Goal: Entertainment & Leisure: Browse casually

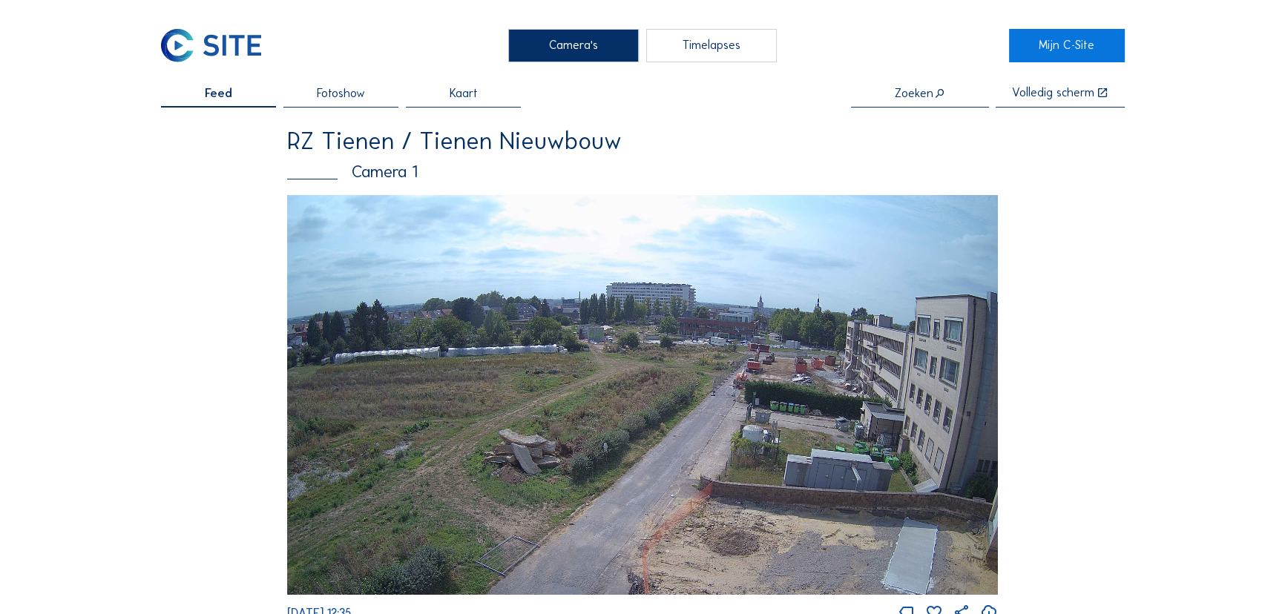
click at [794, 367] on img at bounding box center [642, 395] width 711 height 400
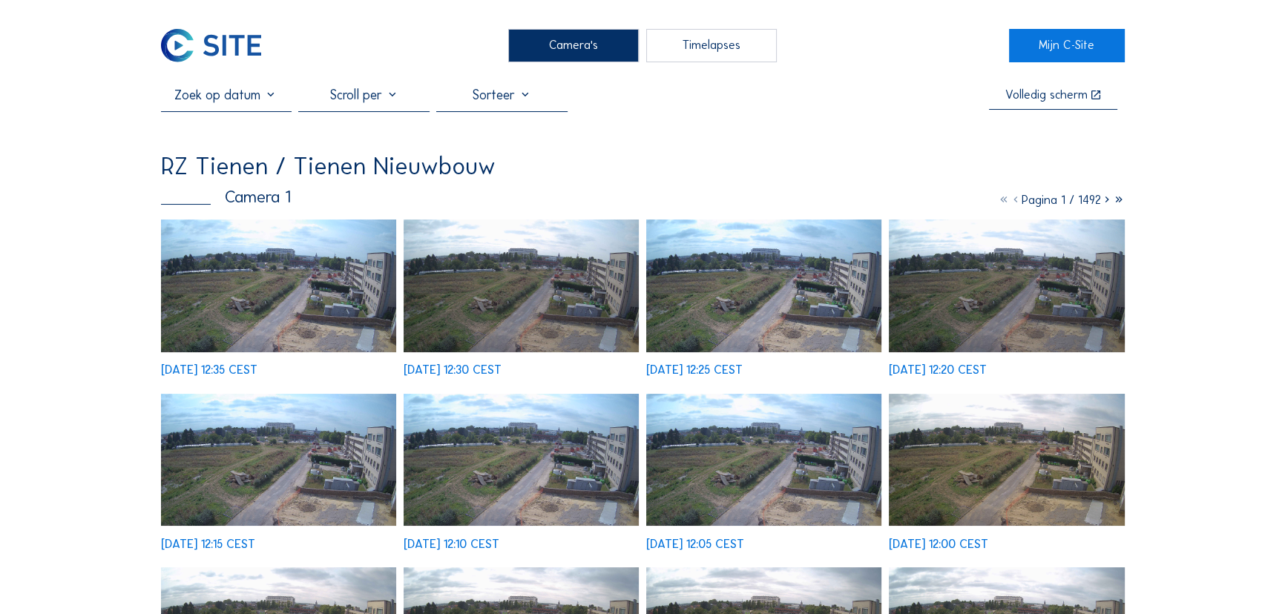
click at [315, 272] on img at bounding box center [279, 286] width 236 height 133
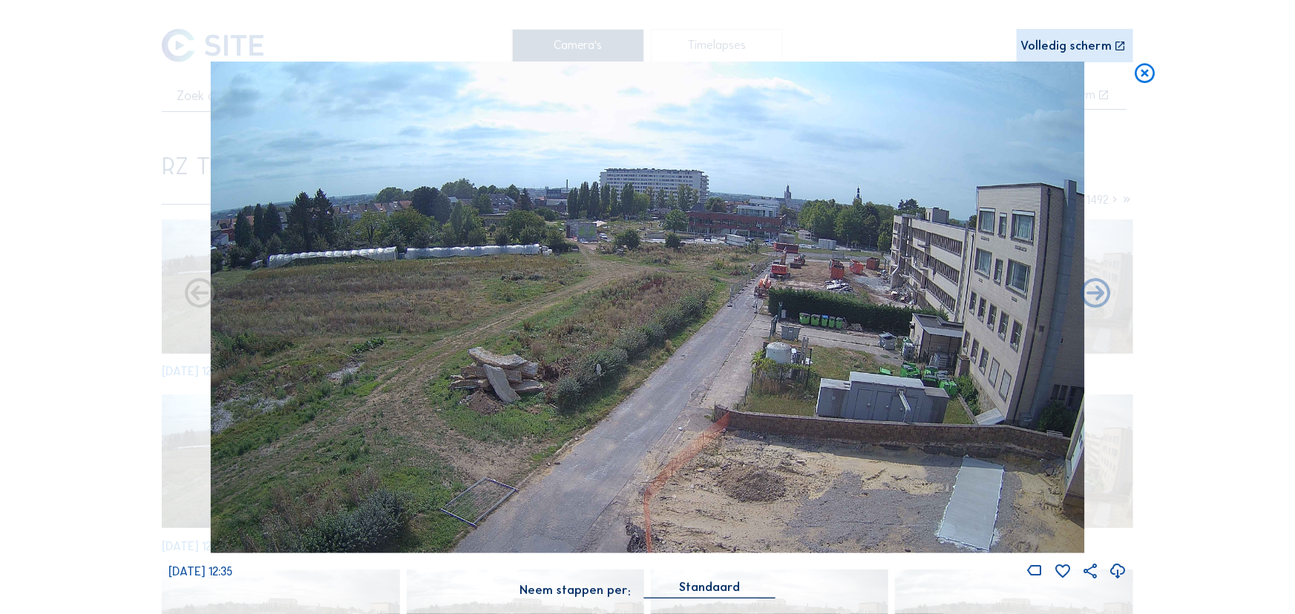
click at [1138, 72] on icon at bounding box center [1145, 74] width 24 height 24
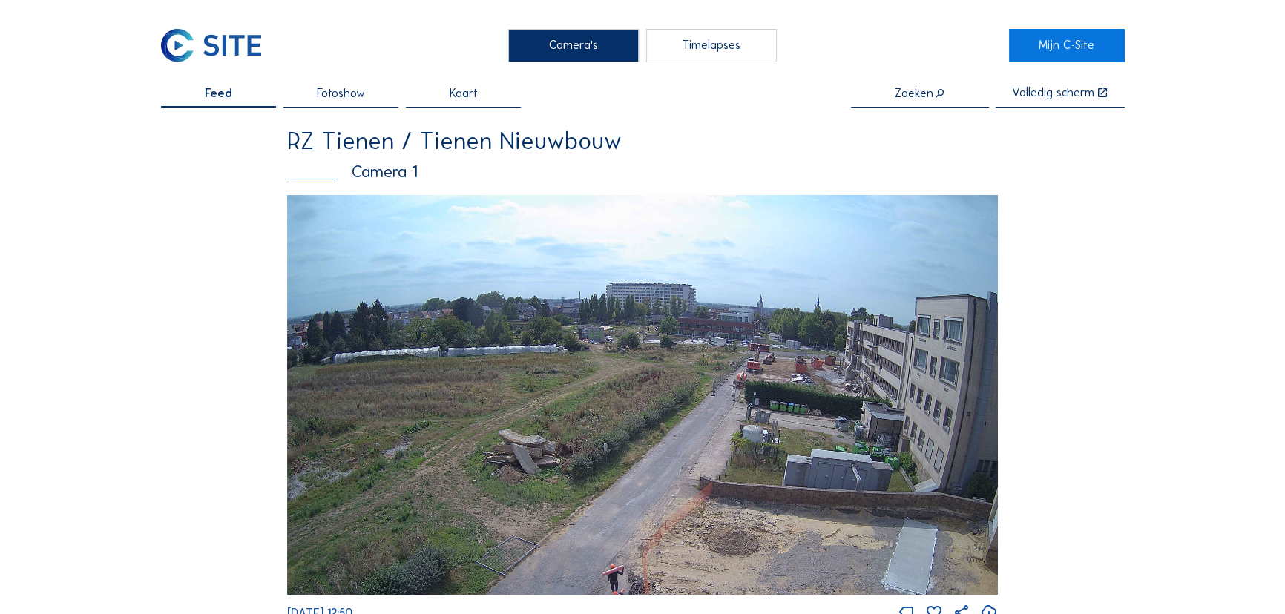
click at [600, 326] on img at bounding box center [642, 395] width 711 height 400
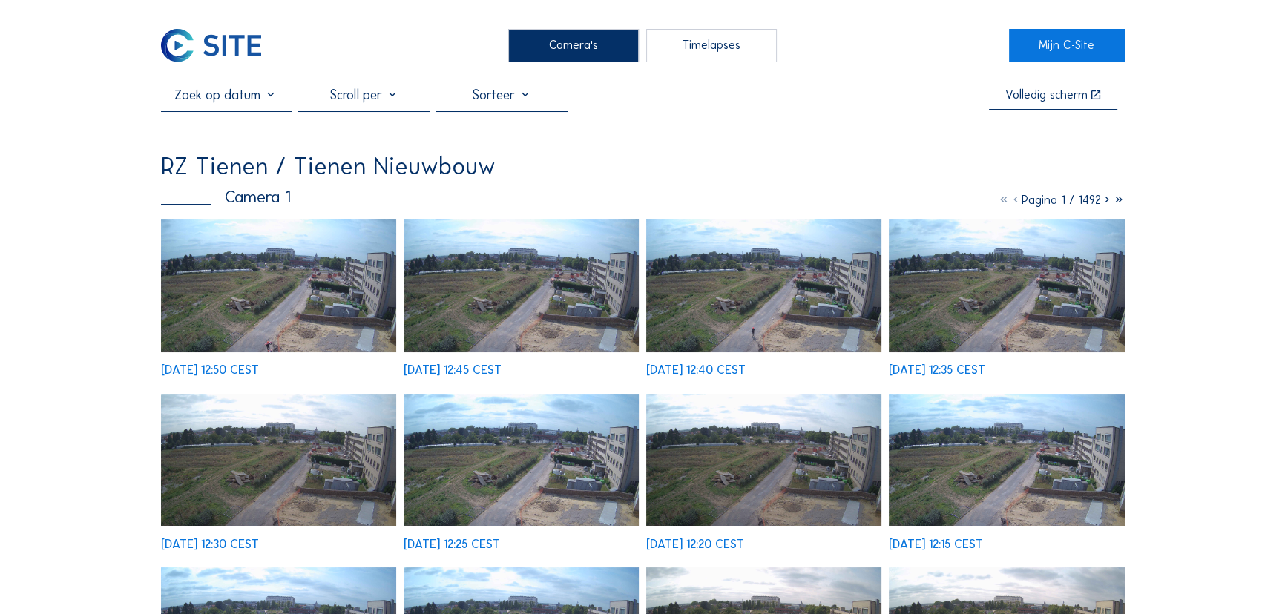
click at [311, 300] on img at bounding box center [279, 286] width 236 height 133
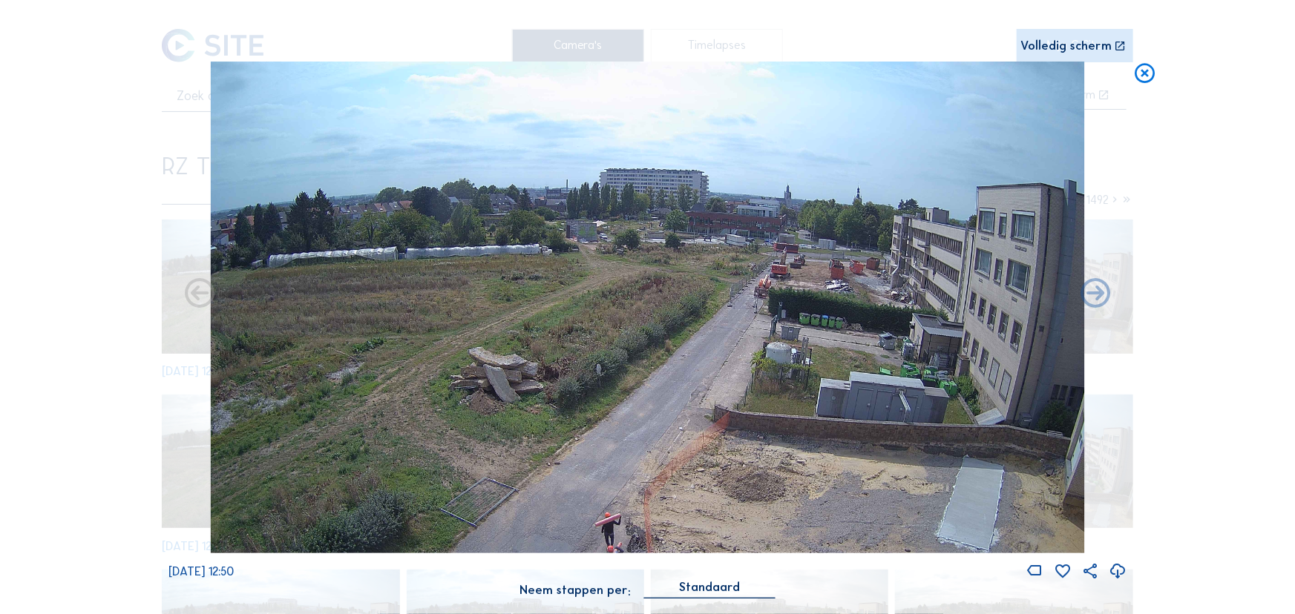
click at [1083, 44] on div "Volledig scherm" at bounding box center [1066, 46] width 91 height 13
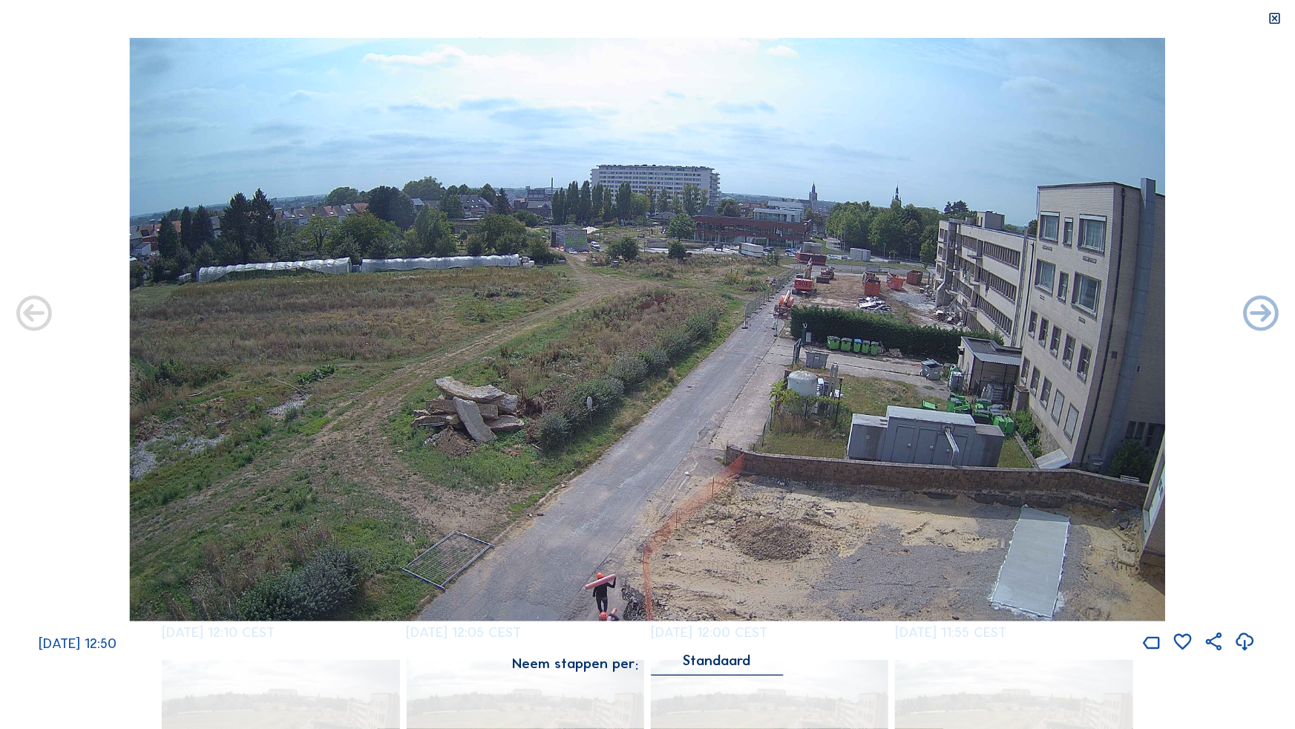
click at [880, 291] on img at bounding box center [647, 329] width 1036 height 583
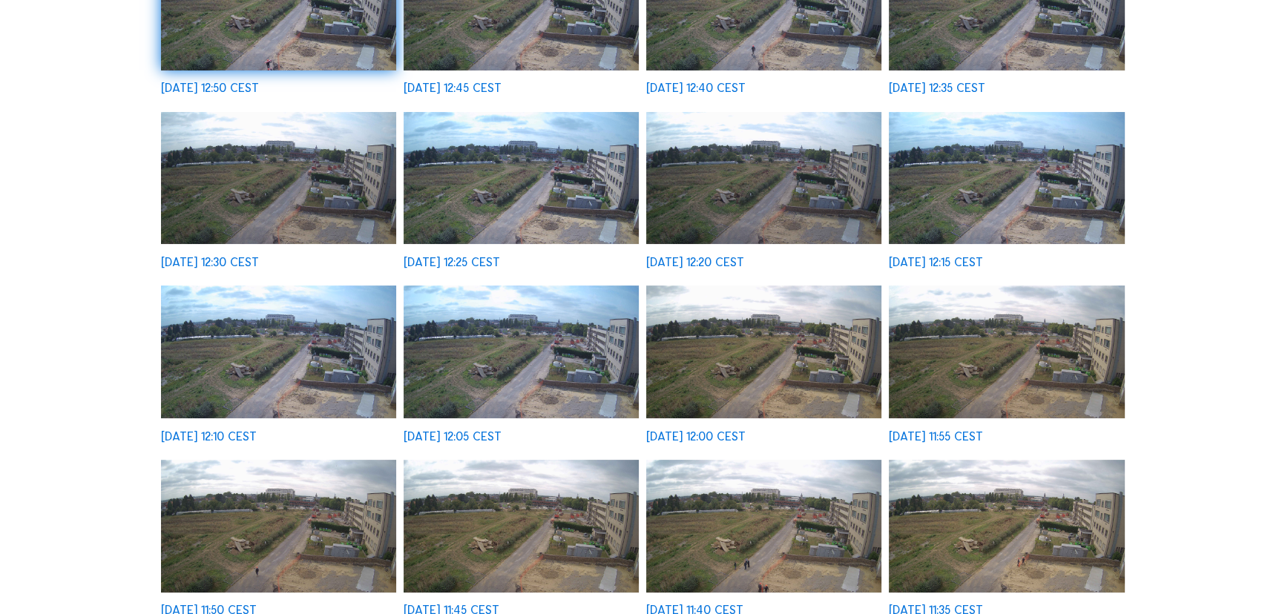
scroll to position [351, 0]
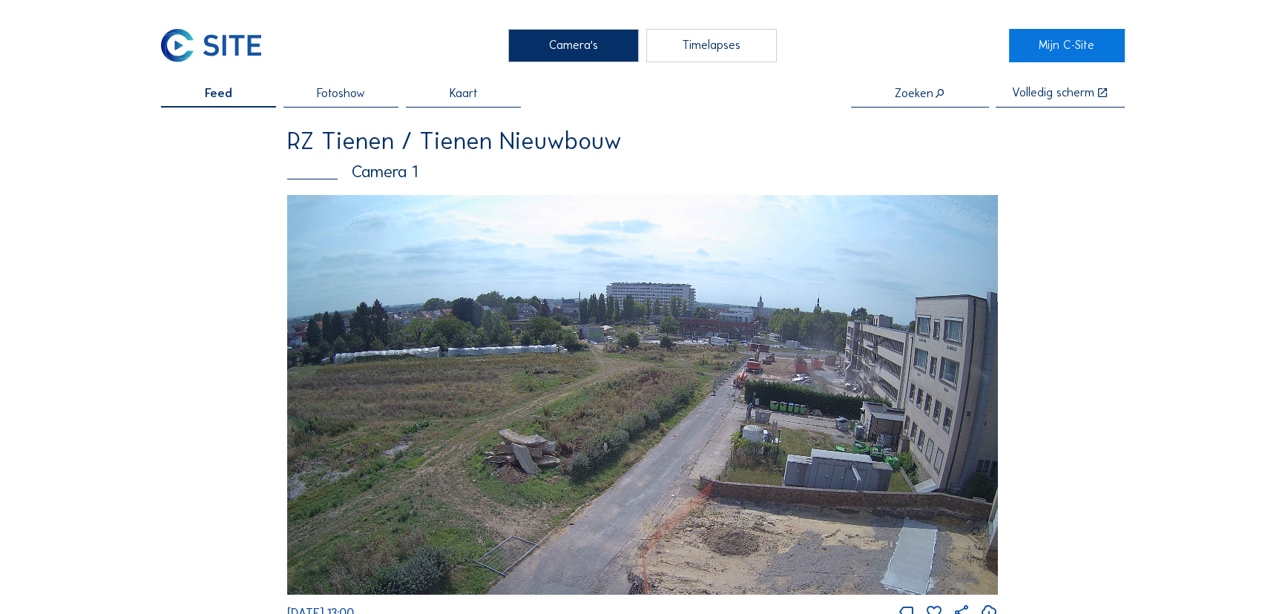
click at [700, 364] on img at bounding box center [642, 395] width 711 height 400
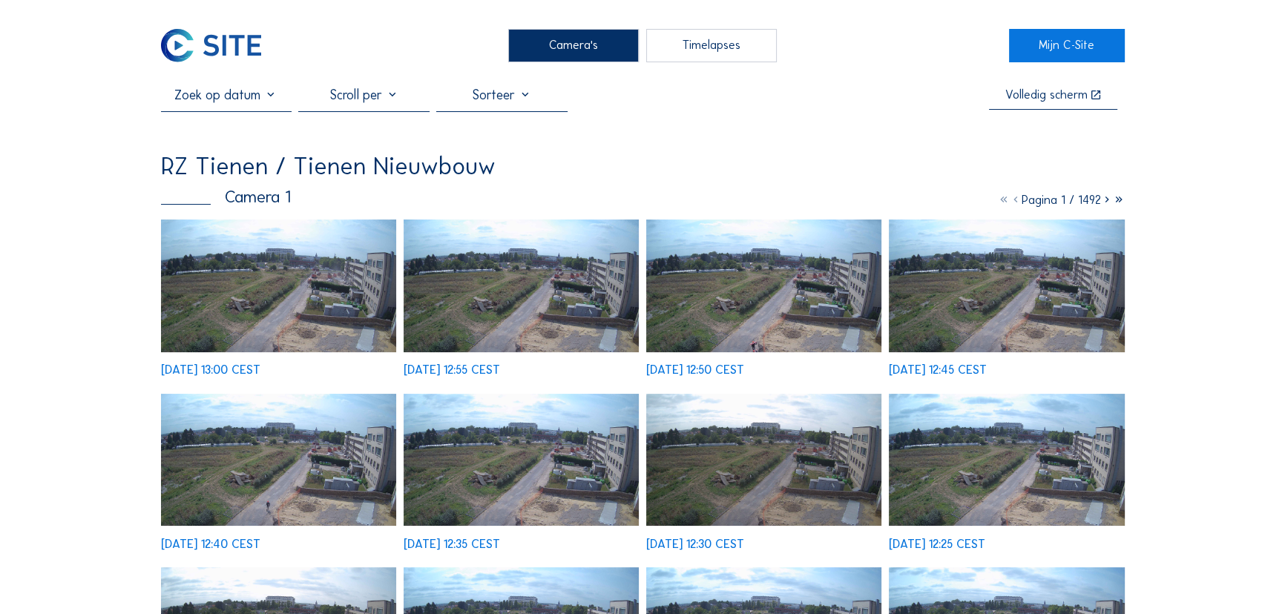
click at [325, 275] on img at bounding box center [279, 286] width 236 height 133
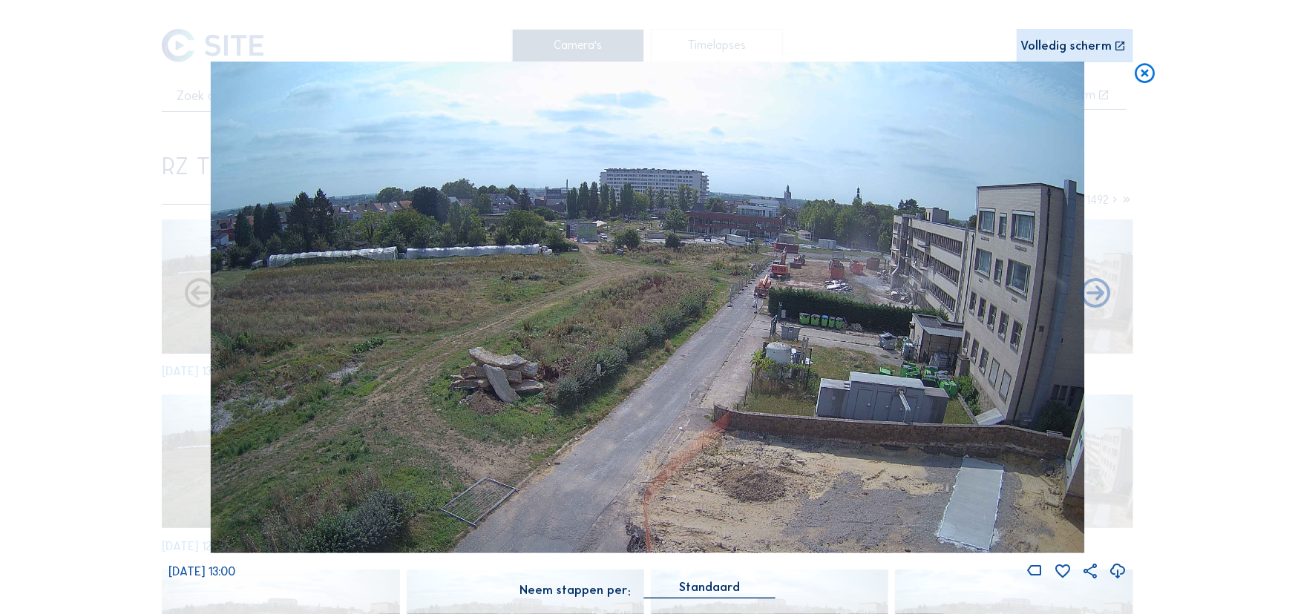
click at [1148, 74] on icon at bounding box center [1145, 74] width 24 height 24
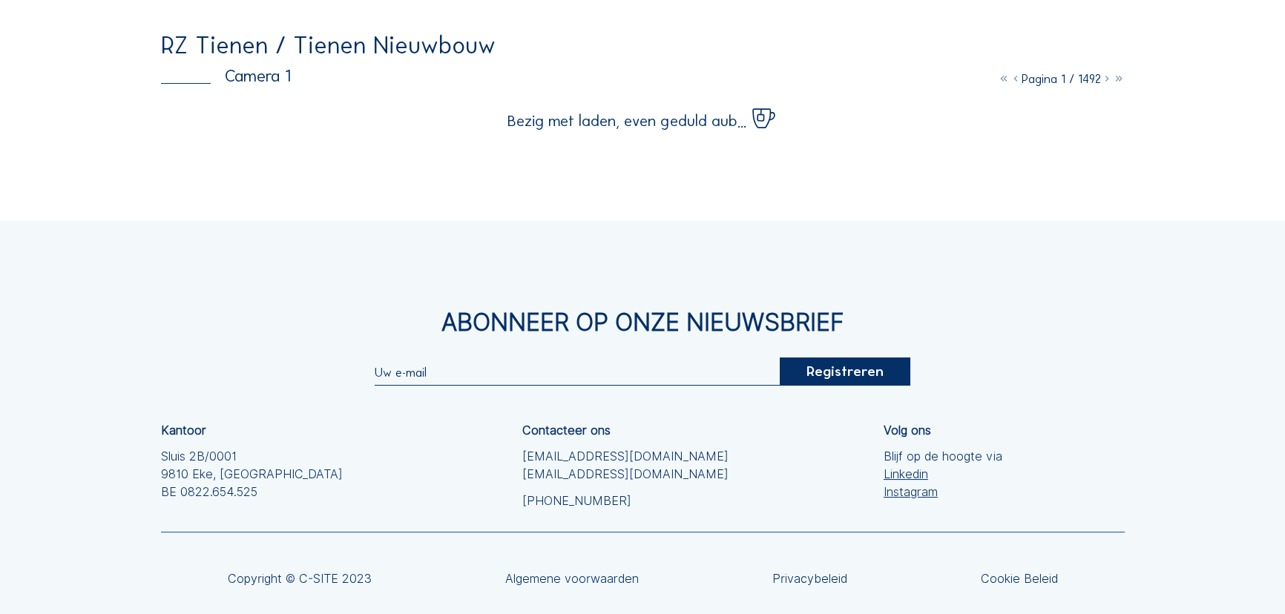
scroll to position [82, 0]
